Goal: Check status

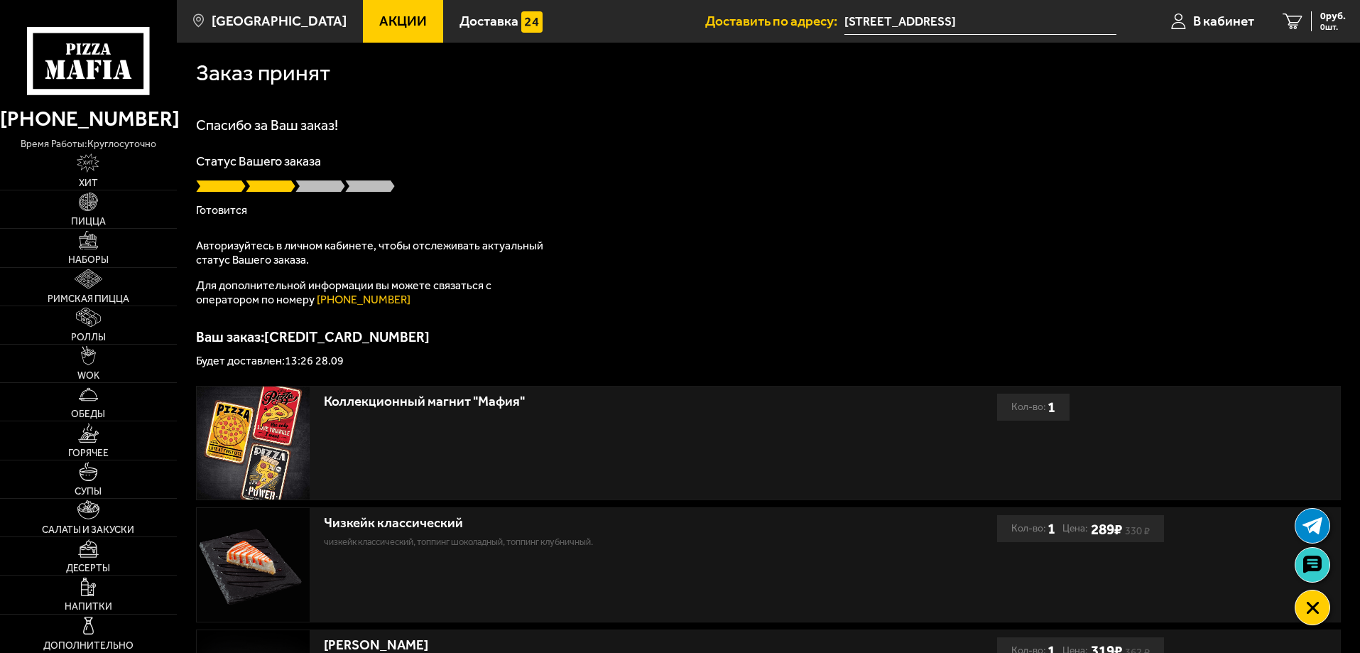
click at [848, 240] on div "Спасибо за Ваш заказ! Статус Вашего заказа [PERSON_NAME] Авторизуйтесь в личном…" at bounding box center [768, 242] width 1145 height 249
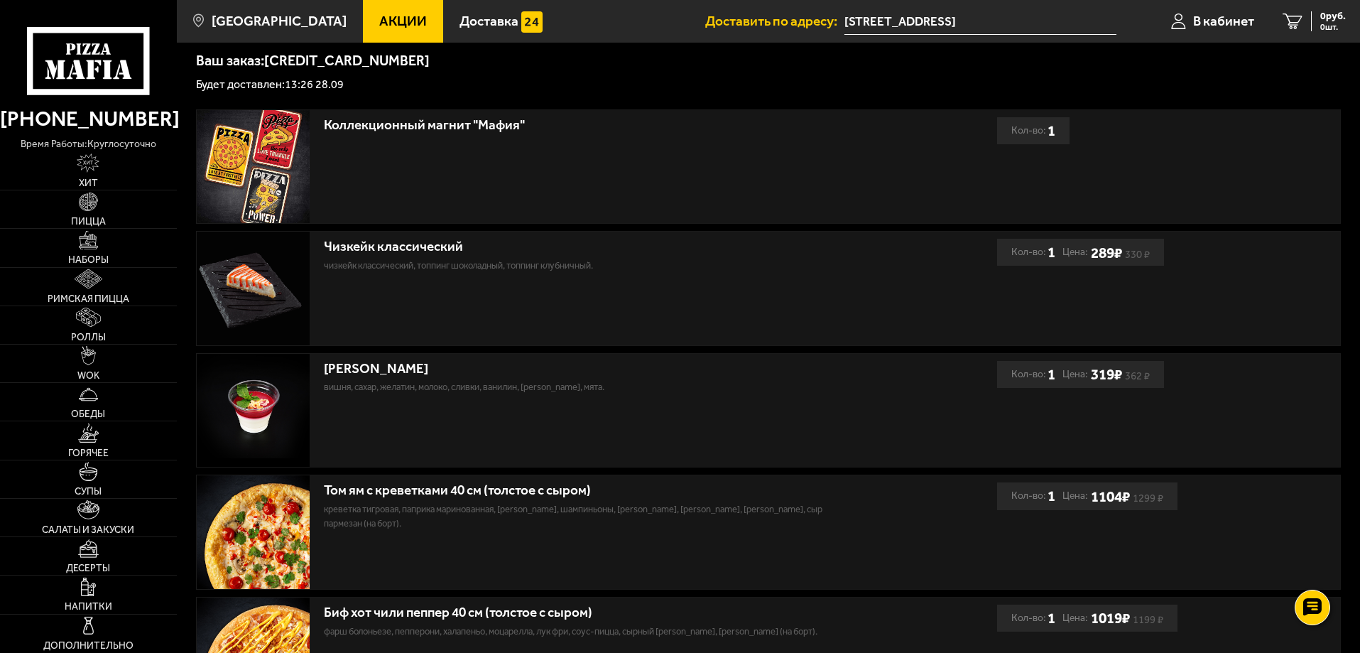
scroll to position [58, 0]
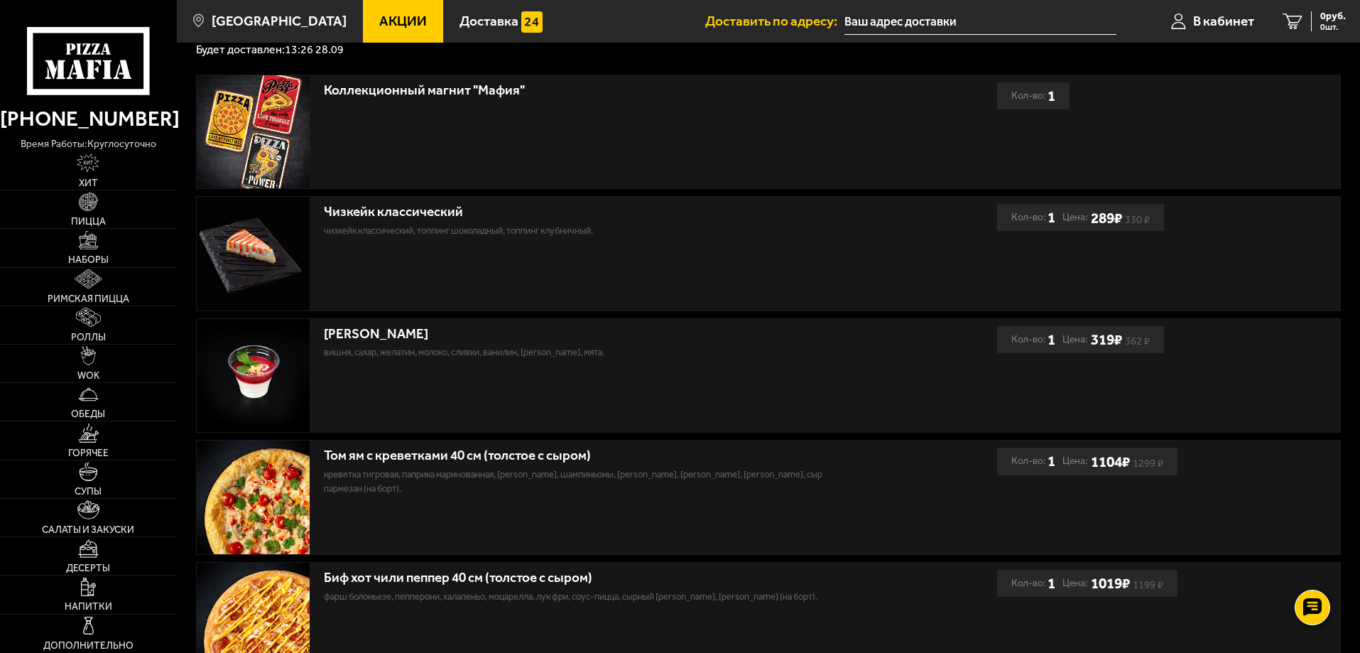
scroll to position [200, 0]
